Goal: Transaction & Acquisition: Purchase product/service

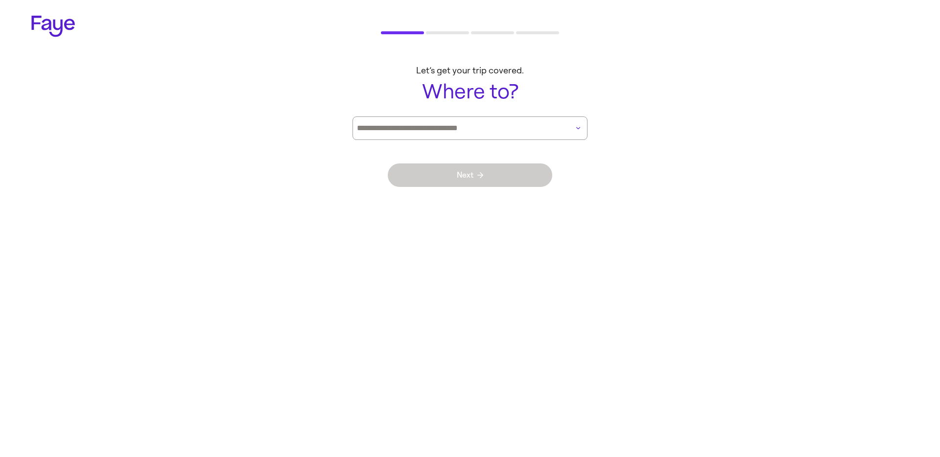
click at [39, 20] on icon at bounding box center [53, 27] width 44 height 22
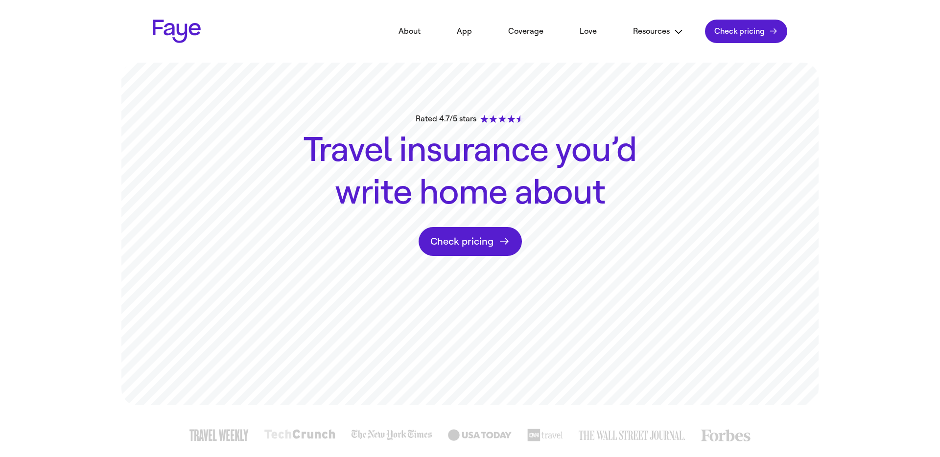
click at [466, 245] on link "Check pricing" at bounding box center [470, 241] width 103 height 29
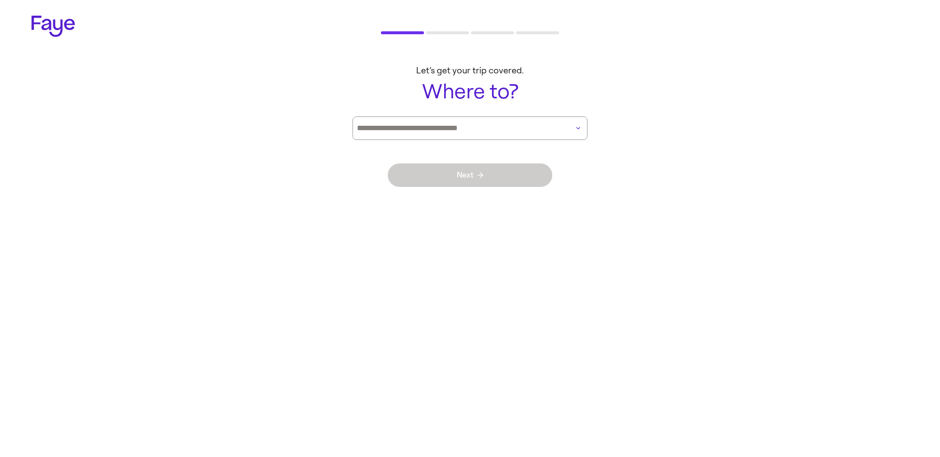
click at [53, 28] on icon at bounding box center [53, 27] width 44 height 22
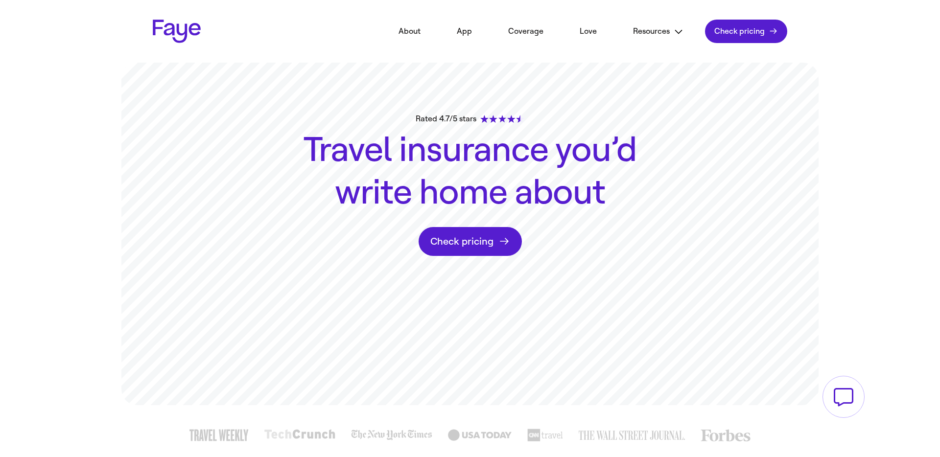
click at [432, 236] on link "Check pricing" at bounding box center [470, 241] width 103 height 29
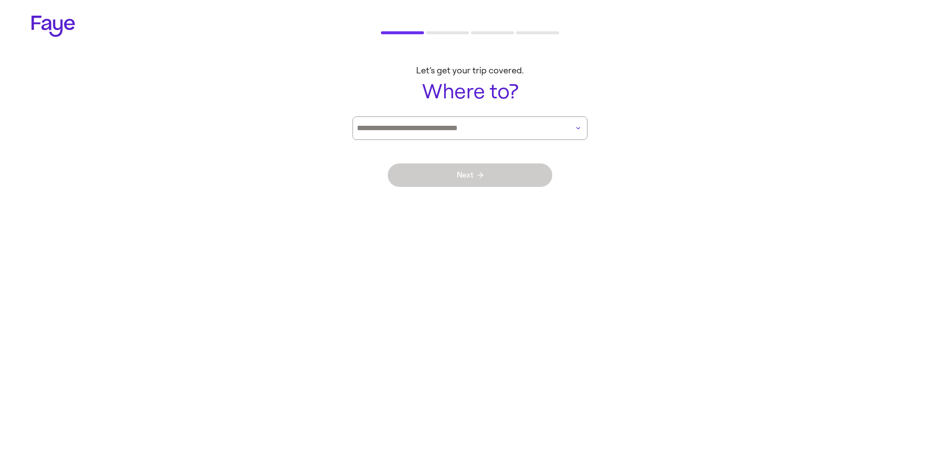
click at [55, 29] on icon at bounding box center [53, 26] width 44 height 21
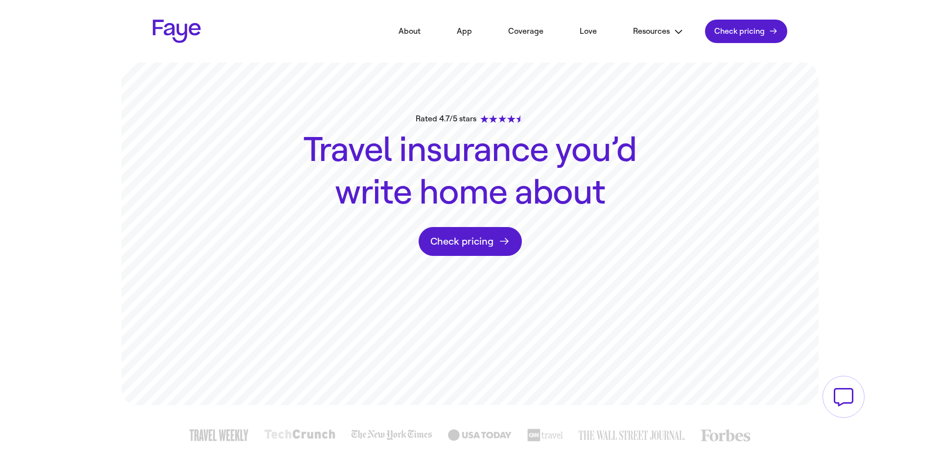
click at [478, 249] on link "Check pricing" at bounding box center [470, 241] width 103 height 29
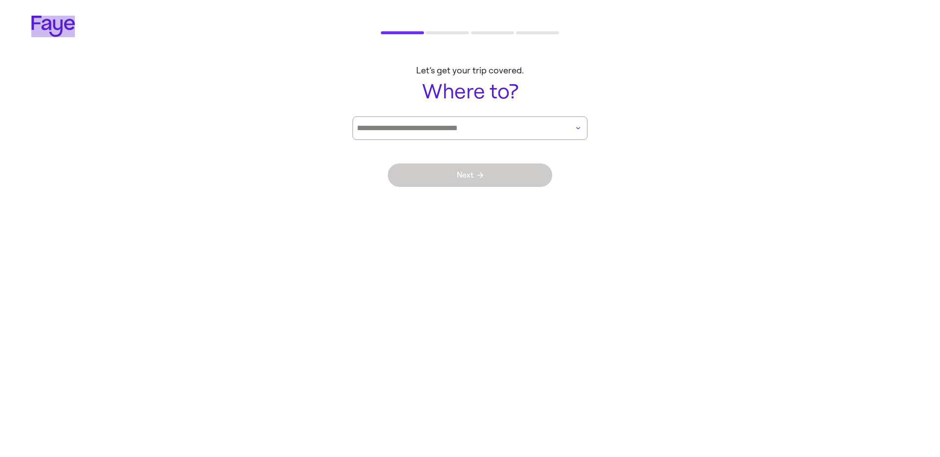
click at [69, 26] on icon at bounding box center [53, 27] width 44 height 22
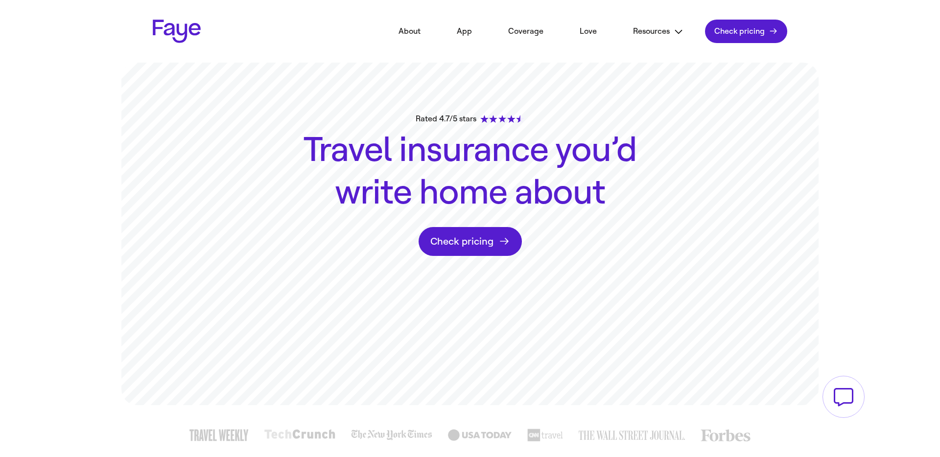
click at [475, 243] on link "Check pricing" at bounding box center [470, 241] width 103 height 29
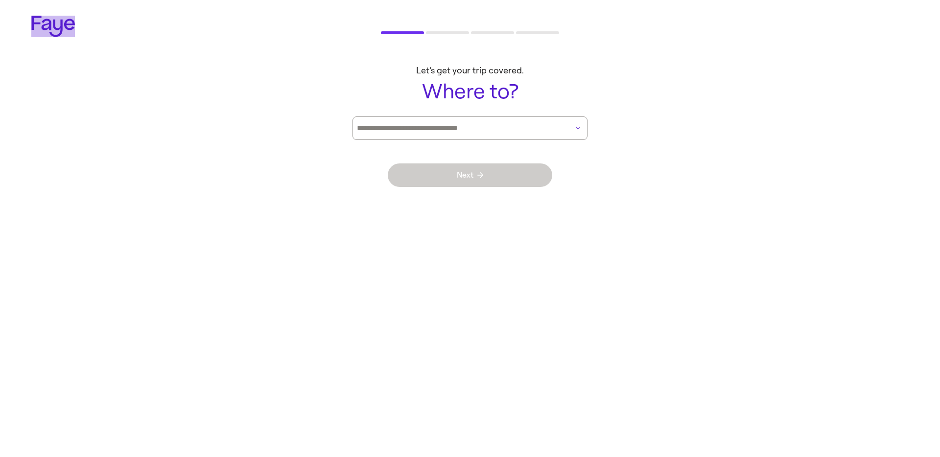
click at [66, 31] on icon at bounding box center [53, 27] width 44 height 22
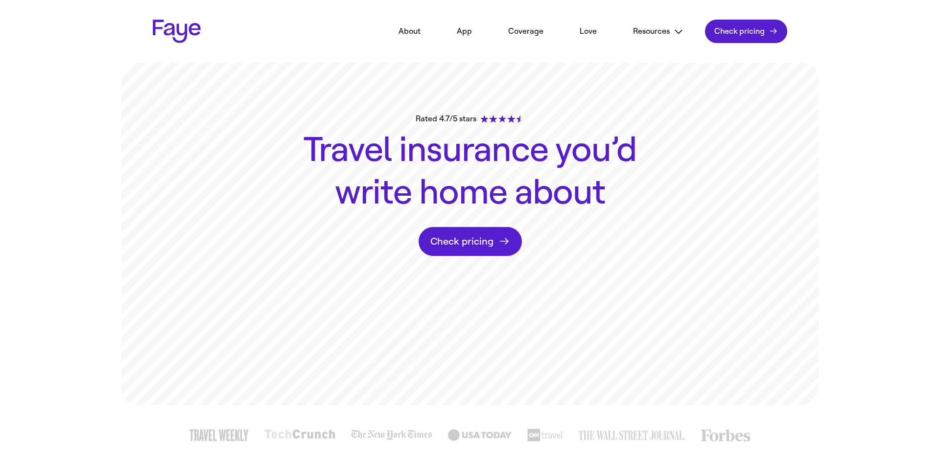
click at [476, 257] on div "Rated 4.7/5 stars Travel insurance you’d write home about Check pricing" at bounding box center [470, 234] width 705 height 343
click at [476, 249] on link "Check pricing" at bounding box center [470, 241] width 103 height 29
